Goal: Check status

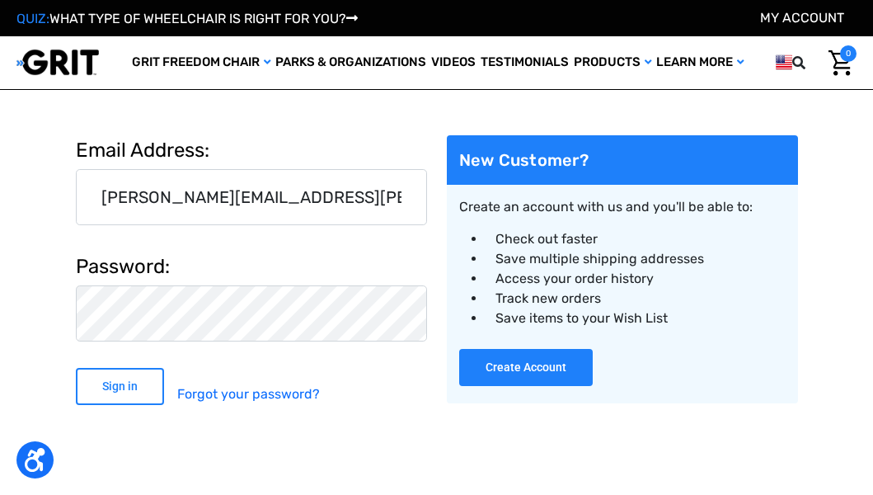
click at [115, 397] on input "Sign in" at bounding box center [120, 386] width 88 height 37
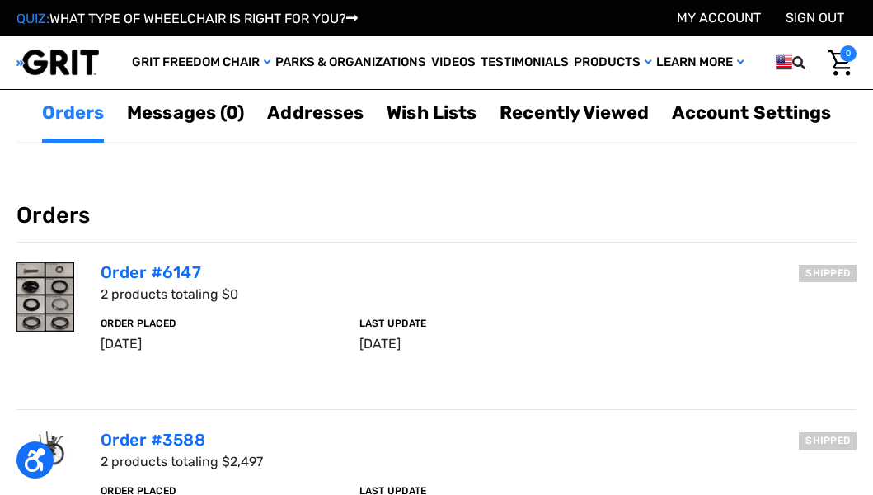
scroll to position [35, 0]
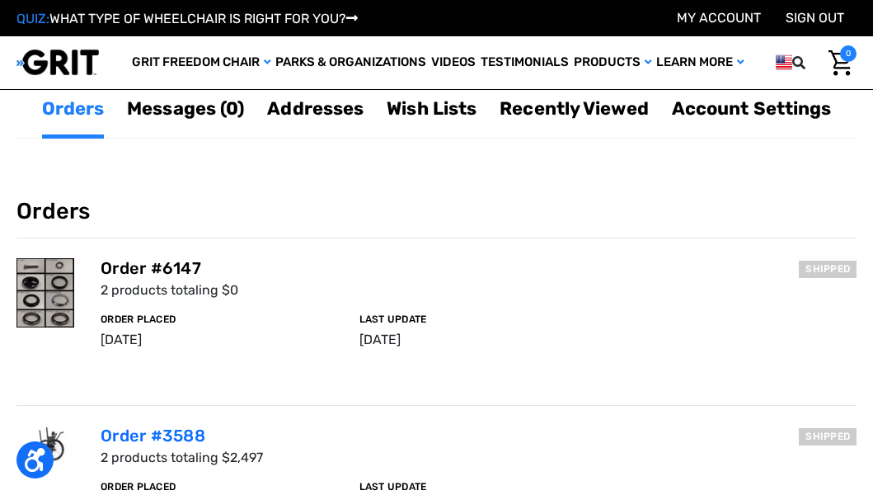
click at [143, 272] on link "Order #6147" at bounding box center [151, 268] width 101 height 20
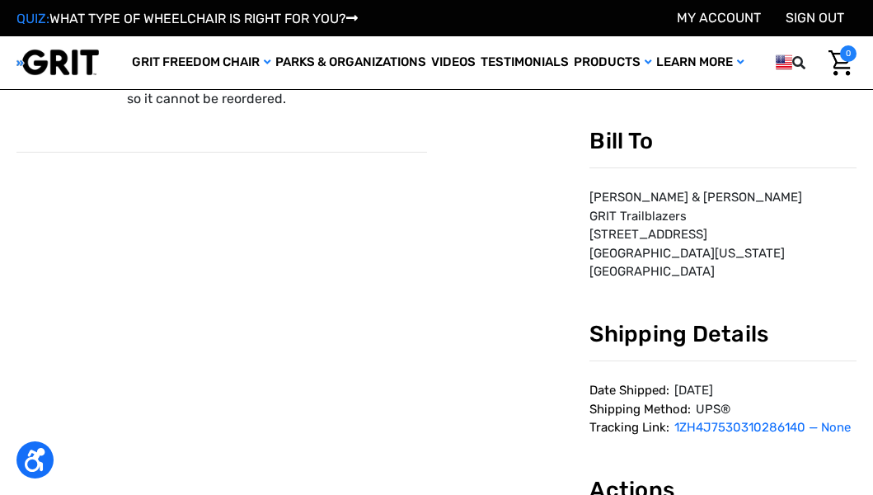
scroll to position [553, 0]
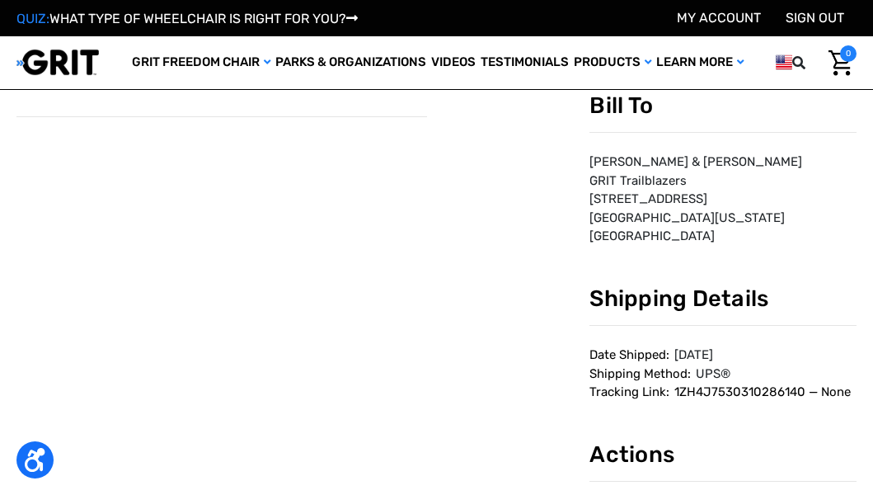
click at [739, 392] on link "1ZH4J7530310286140 — None" at bounding box center [762, 391] width 176 height 15
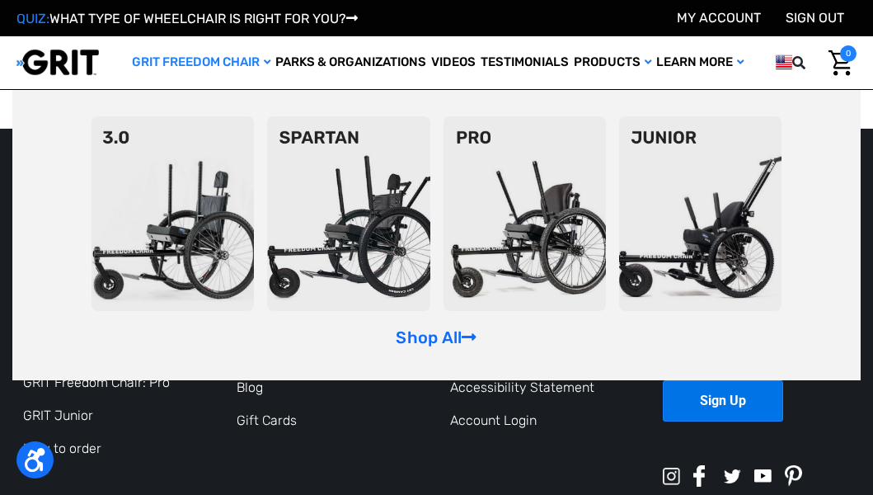
scroll to position [1089, 0]
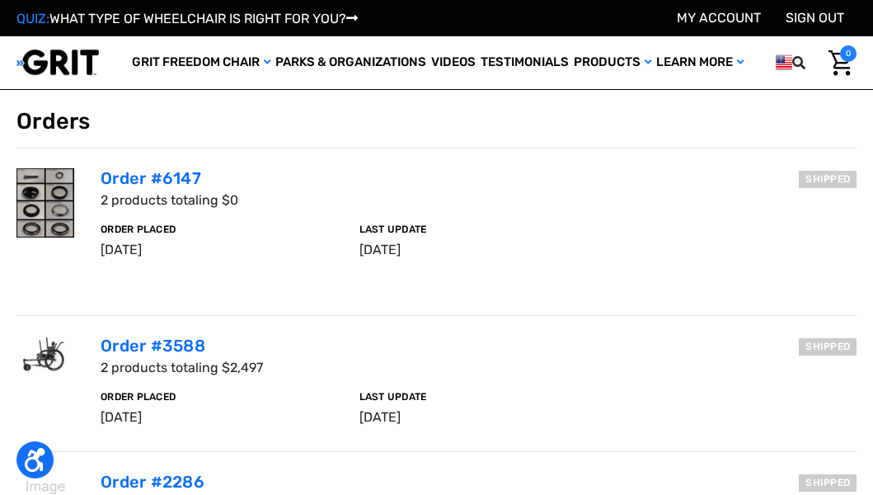
scroll to position [120, 0]
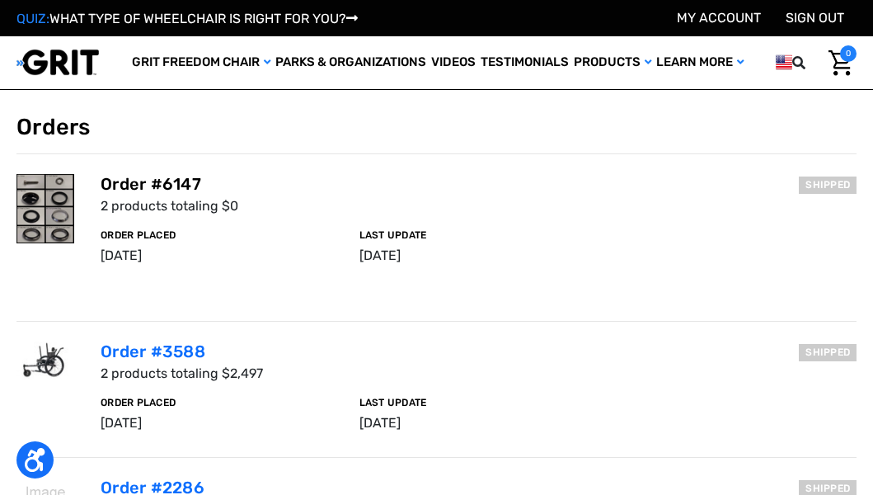
click at [124, 181] on link "Order #6147" at bounding box center [151, 184] width 101 height 20
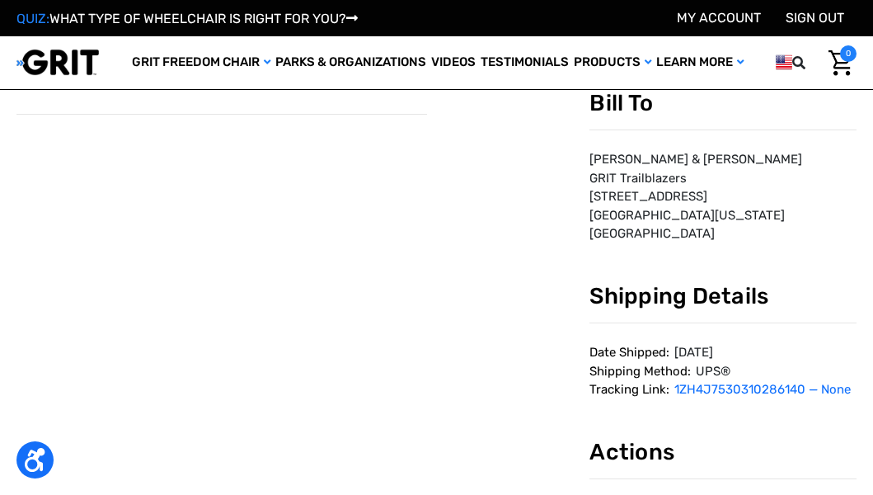
scroll to position [556, 0]
click at [750, 384] on link "1ZH4J7530310286140 — None" at bounding box center [762, 388] width 176 height 15
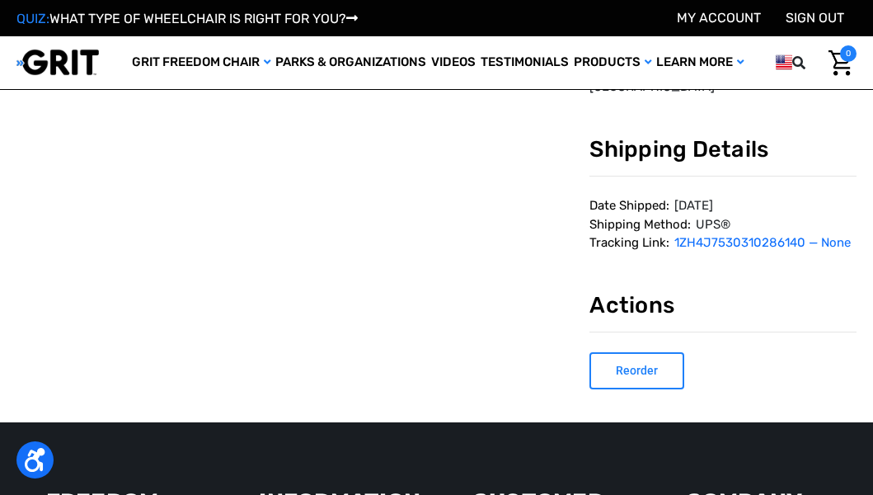
scroll to position [711, 0]
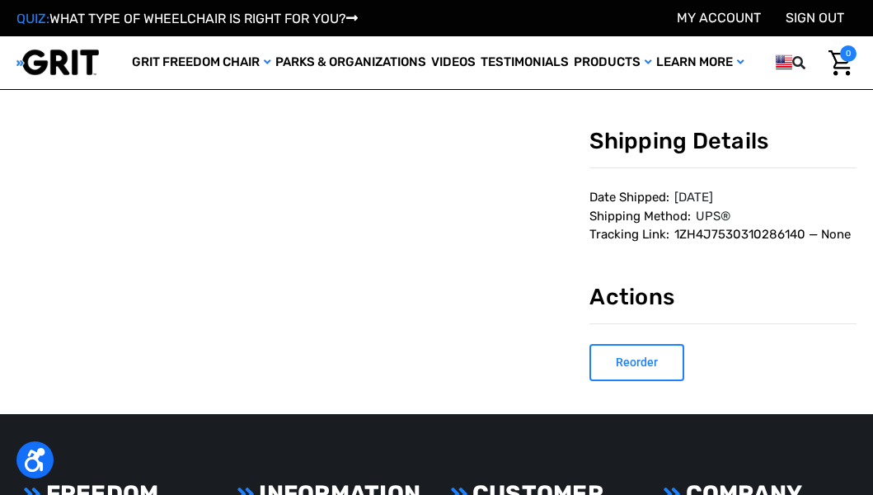
drag, startPoint x: 672, startPoint y: 232, endPoint x: 800, endPoint y: 239, distance: 127.9
click at [800, 239] on dd "1ZH4J7530310286140 — None" at bounding box center [722, 234] width 267 height 19
copy link "1ZH4J7530310286140"
